Goal: Find specific page/section: Find specific page/section

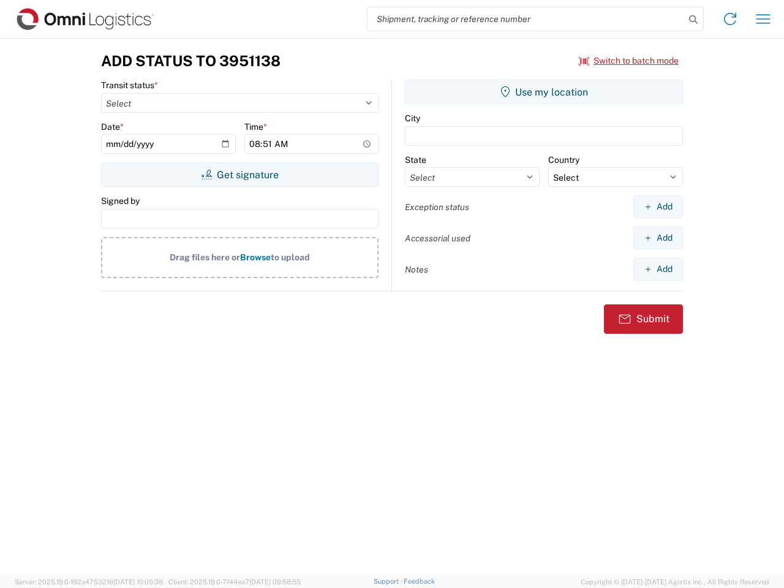
click at [526, 19] on input "search" at bounding box center [525, 18] width 317 height 23
click at [693, 20] on icon at bounding box center [693, 19] width 17 height 17
click at [730, 19] on icon at bounding box center [730, 19] width 20 height 20
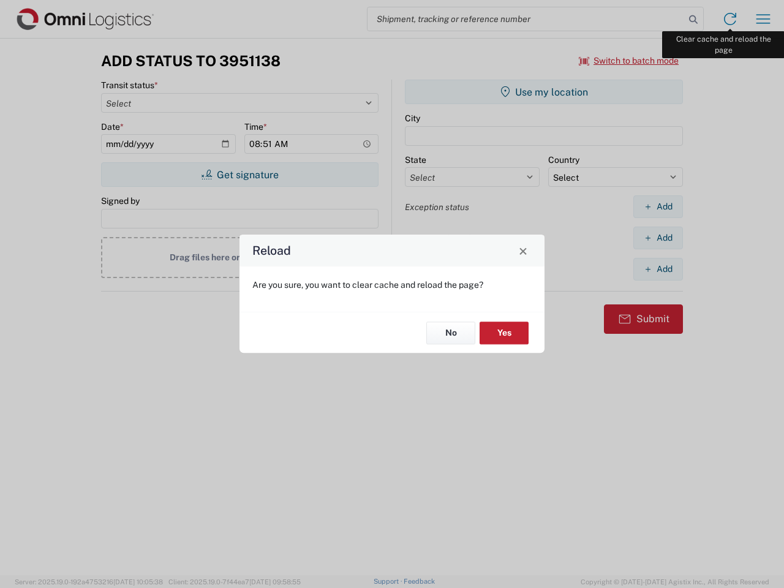
click at [763, 19] on div "Reload Are you sure, you want to clear cache and reload the page? No Yes" at bounding box center [392, 294] width 784 height 588
click at [629, 61] on div "Reload Are you sure, you want to clear cache and reload the page? No Yes" at bounding box center [392, 294] width 784 height 588
click at [239, 175] on div "Reload Are you sure, you want to clear cache and reload the page? No Yes" at bounding box center [392, 294] width 784 height 588
click at [544, 92] on div "Reload Are you sure, you want to clear cache and reload the page? No Yes" at bounding box center [392, 294] width 784 height 588
click at [658, 206] on div "Reload Are you sure, you want to clear cache and reload the page? No Yes" at bounding box center [392, 294] width 784 height 588
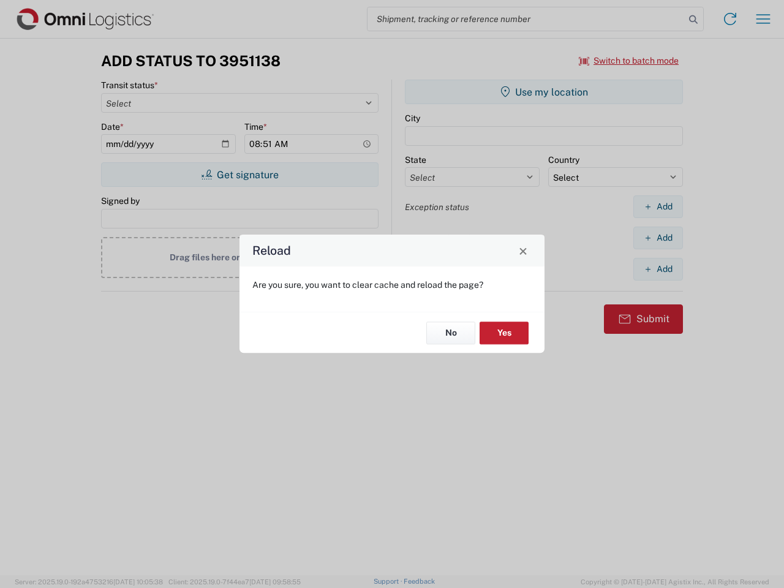
click at [658, 238] on div "Reload Are you sure, you want to clear cache and reload the page? No Yes" at bounding box center [392, 294] width 784 height 588
click at [658, 269] on div "Reload Are you sure, you want to clear cache and reload the page? No Yes" at bounding box center [392, 294] width 784 height 588
